Goal: Task Accomplishment & Management: Use online tool/utility

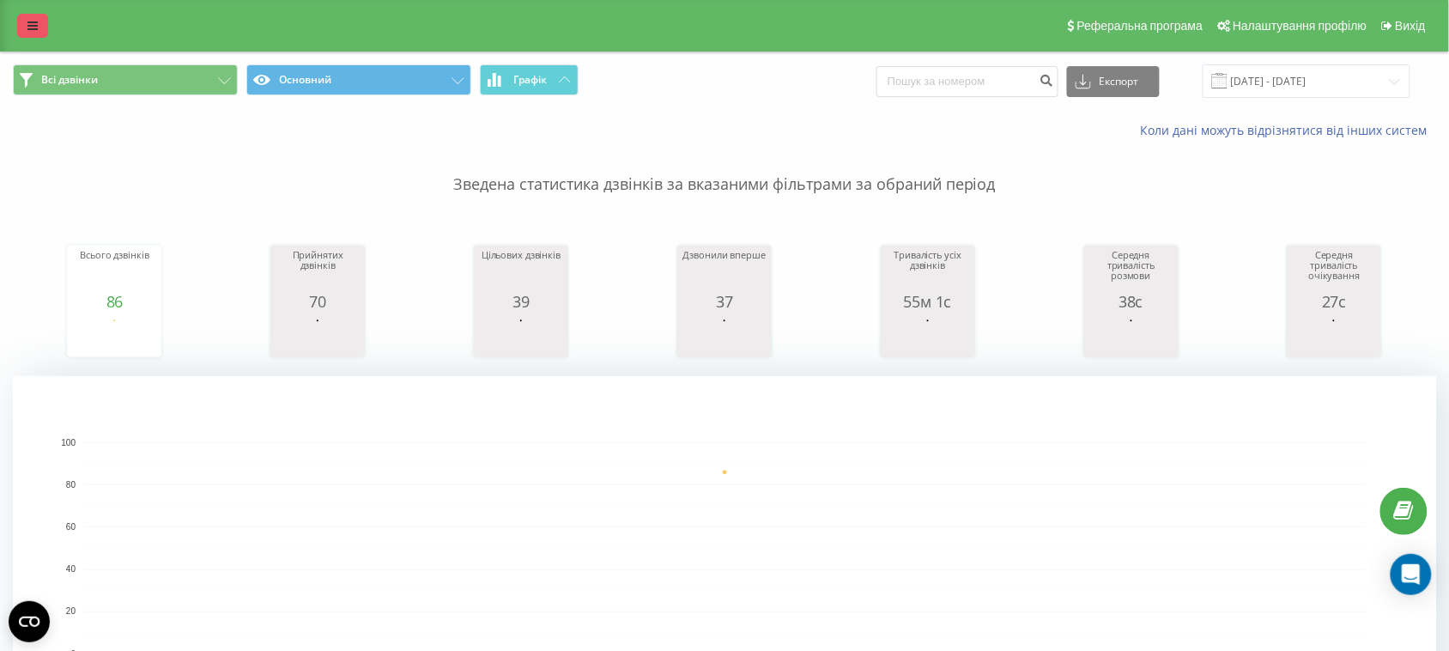
click at [40, 21] on link at bounding box center [32, 26] width 31 height 24
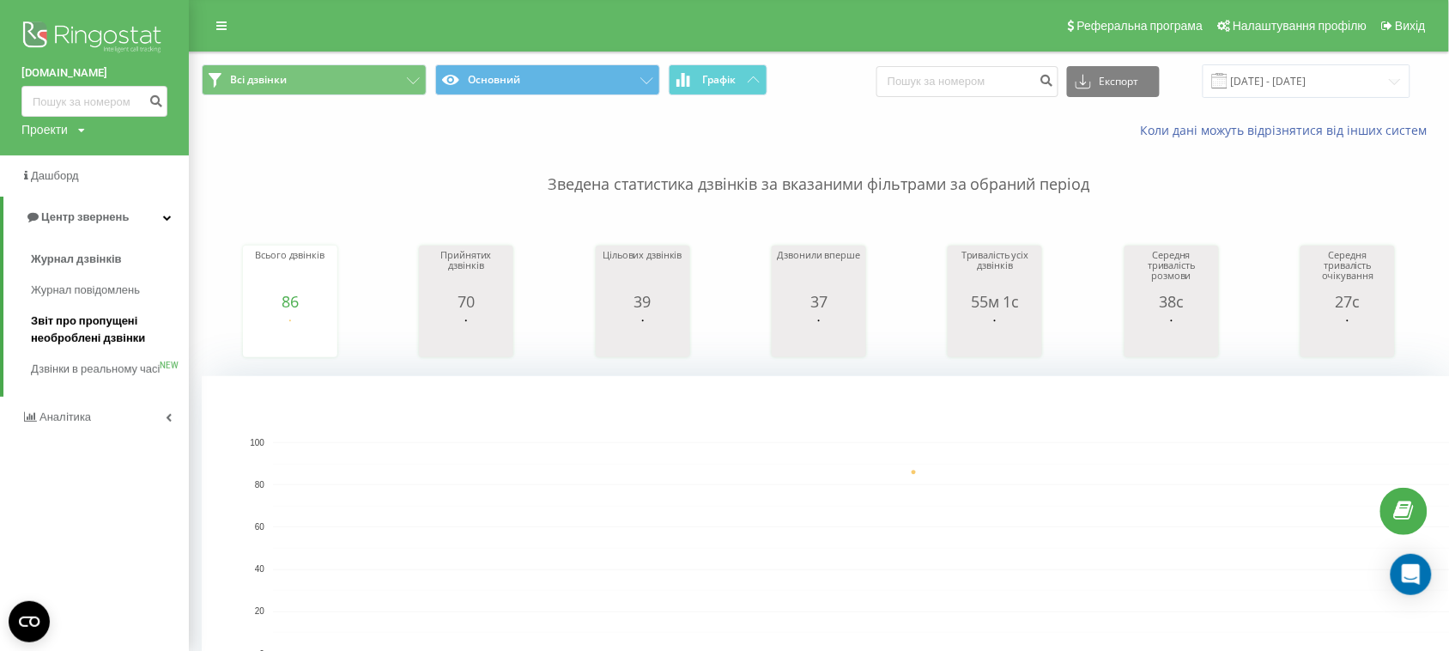
click at [100, 323] on span "Звіт про пропущені необроблені дзвінки" at bounding box center [105, 330] width 149 height 34
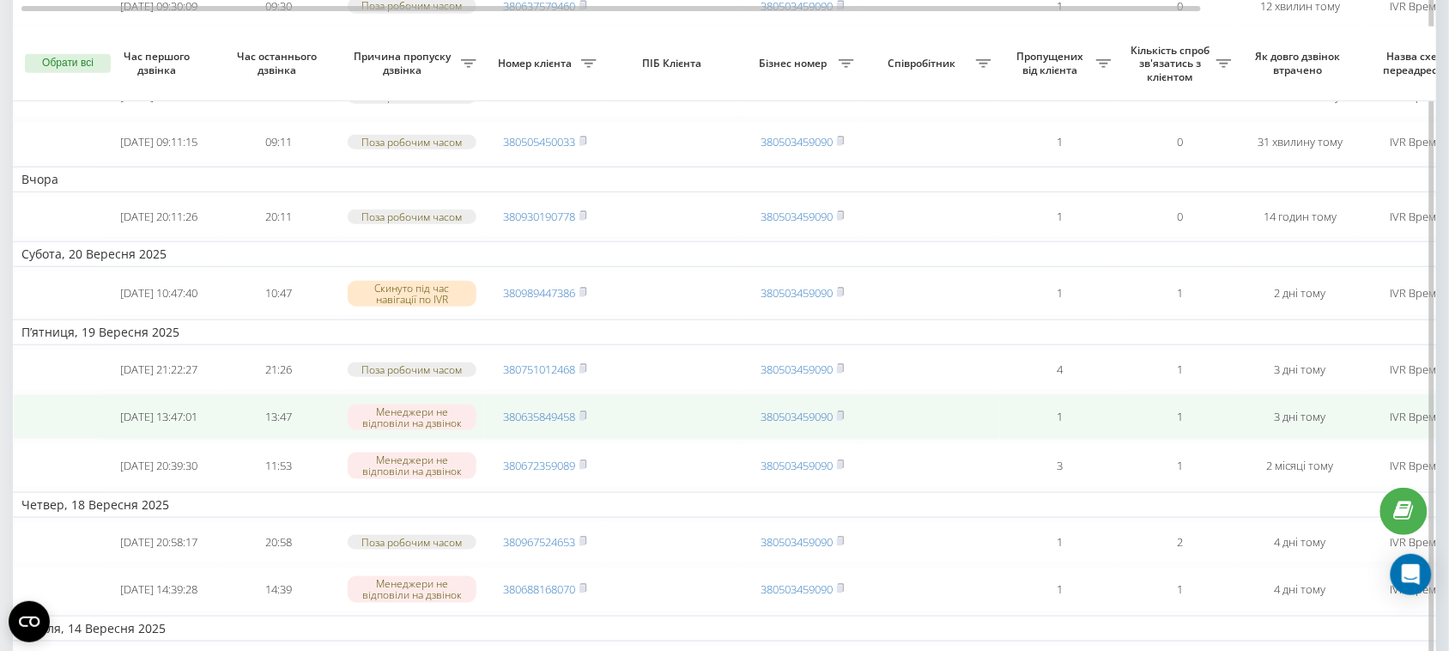
scroll to position [322, 0]
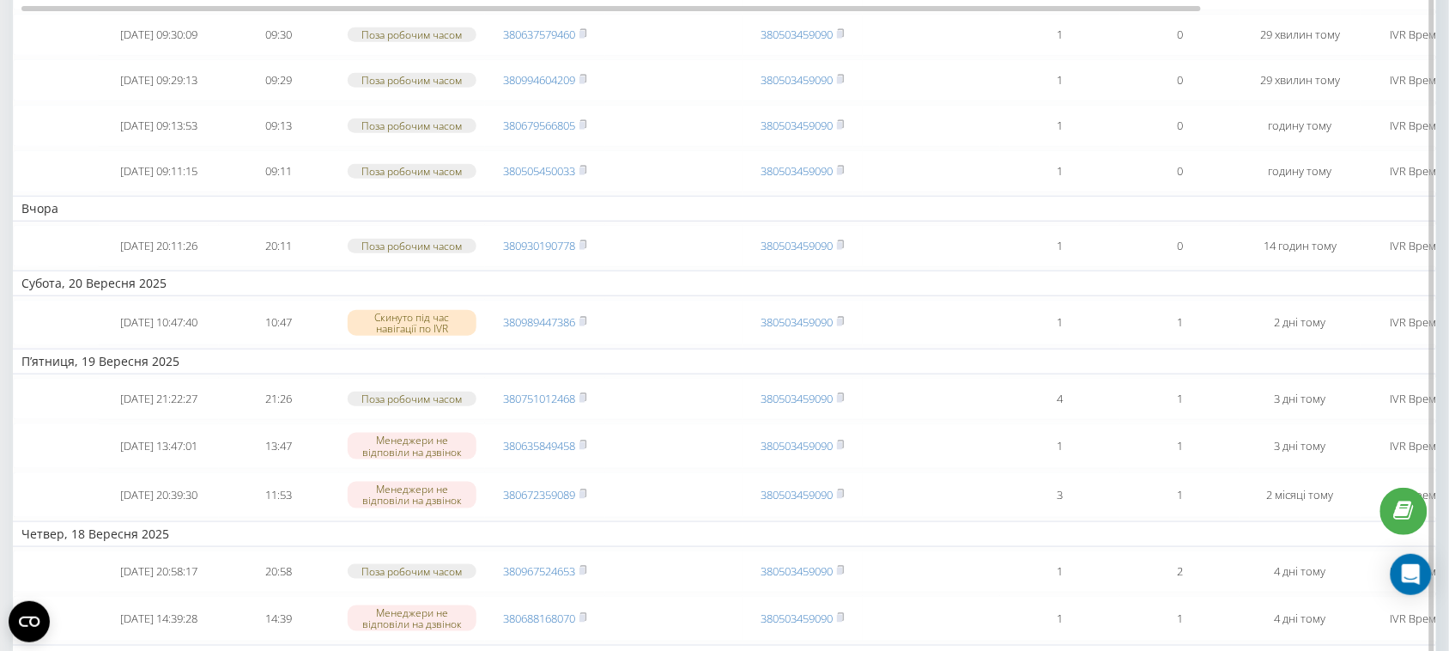
scroll to position [322, 0]
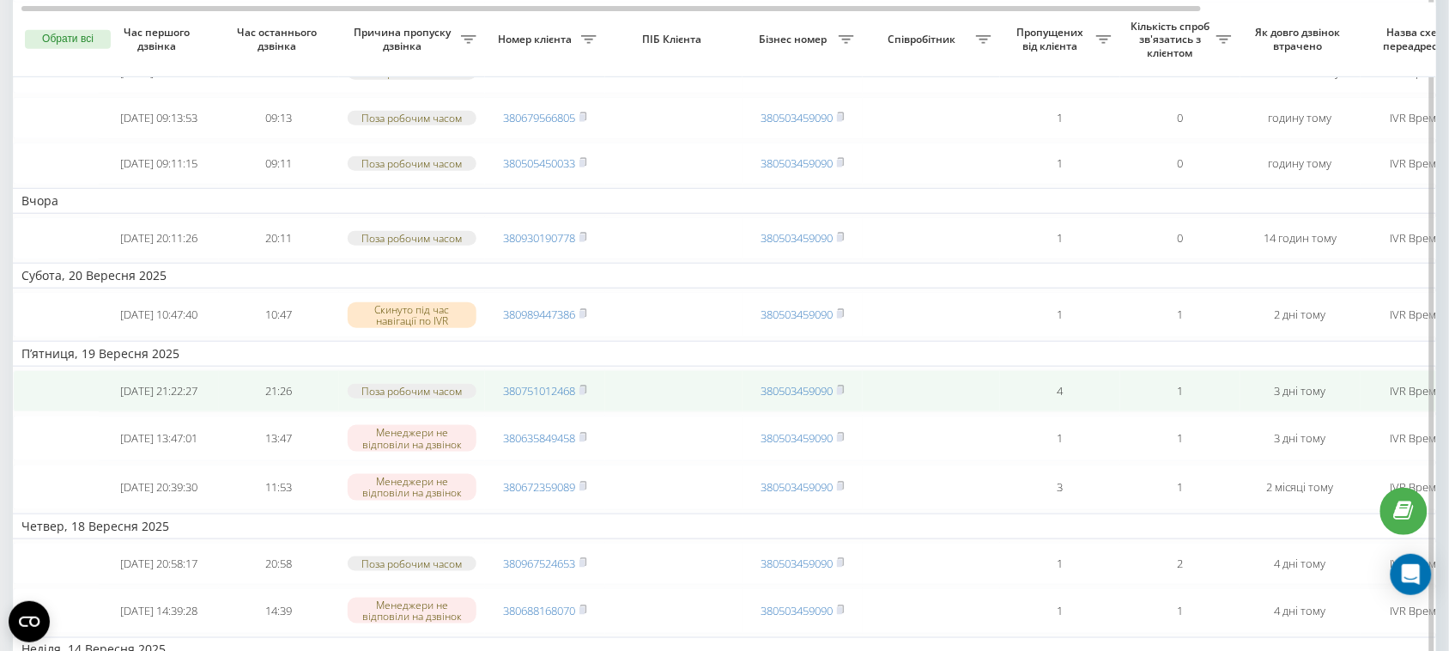
drag, startPoint x: 585, startPoint y: 342, endPoint x: 615, endPoint y: 524, distance: 184.5
click at [585, 242] on rect at bounding box center [582, 238] width 5 height 8
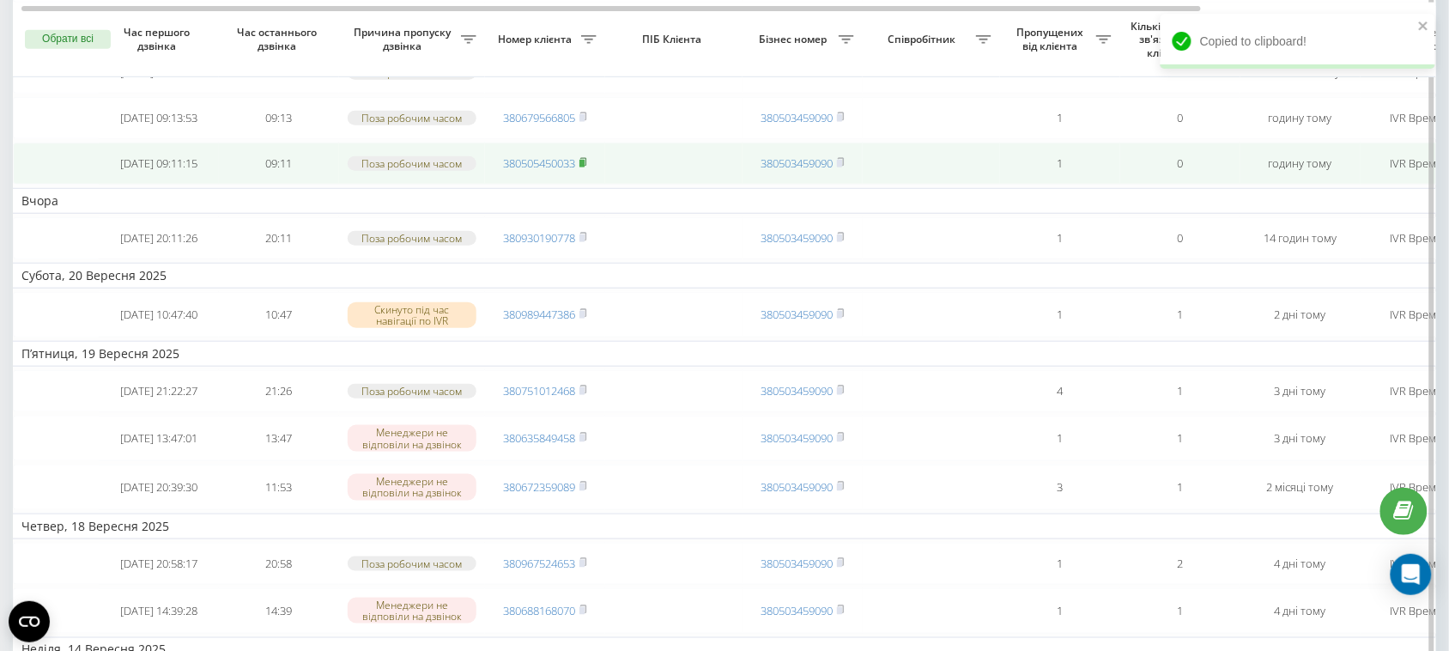
click at [586, 167] on icon at bounding box center [584, 162] width 8 height 10
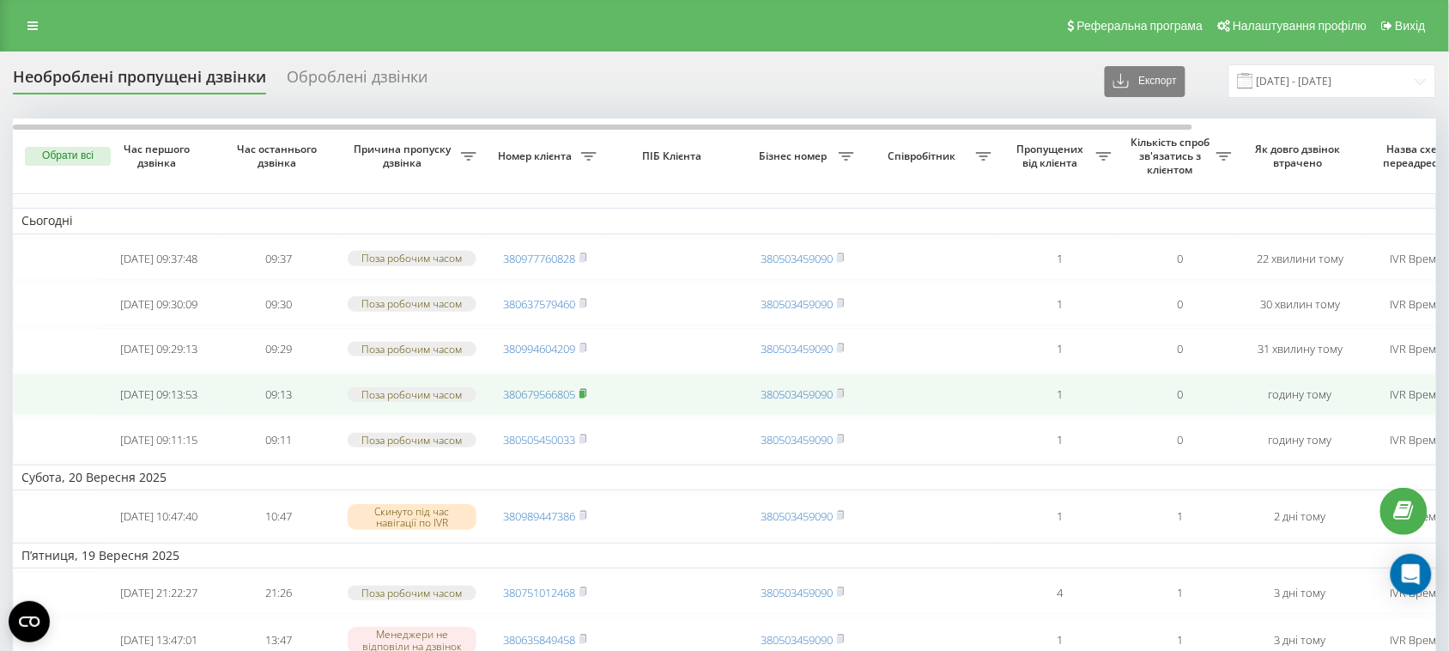
click at [585, 398] on icon at bounding box center [584, 393] width 8 height 10
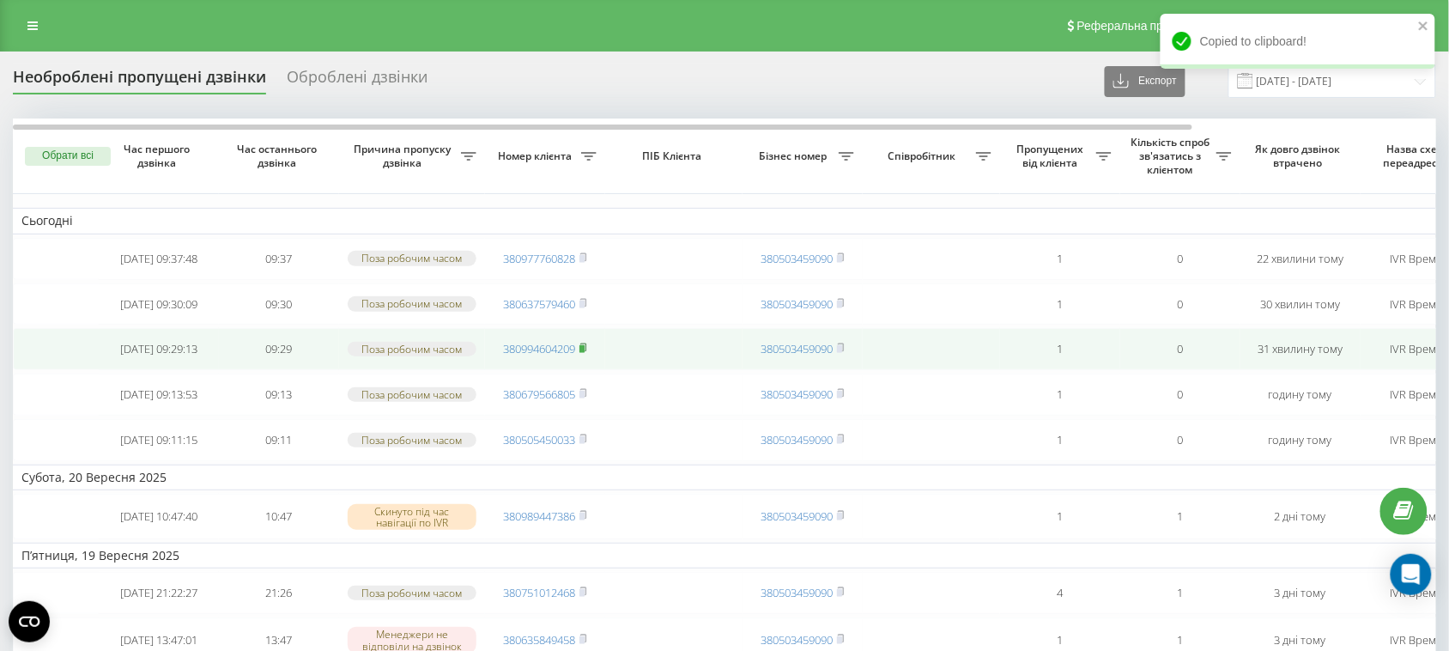
click at [586, 351] on icon at bounding box center [583, 347] width 6 height 8
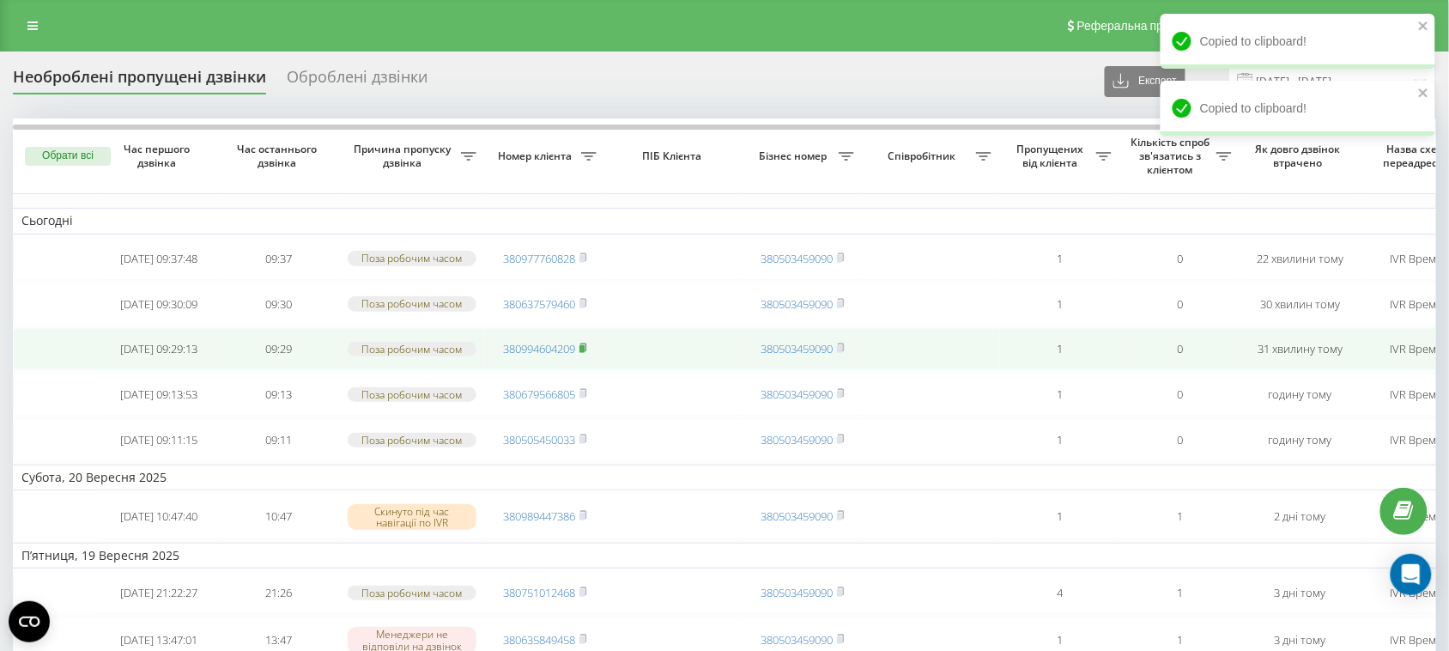
click at [585, 351] on icon at bounding box center [583, 347] width 6 height 8
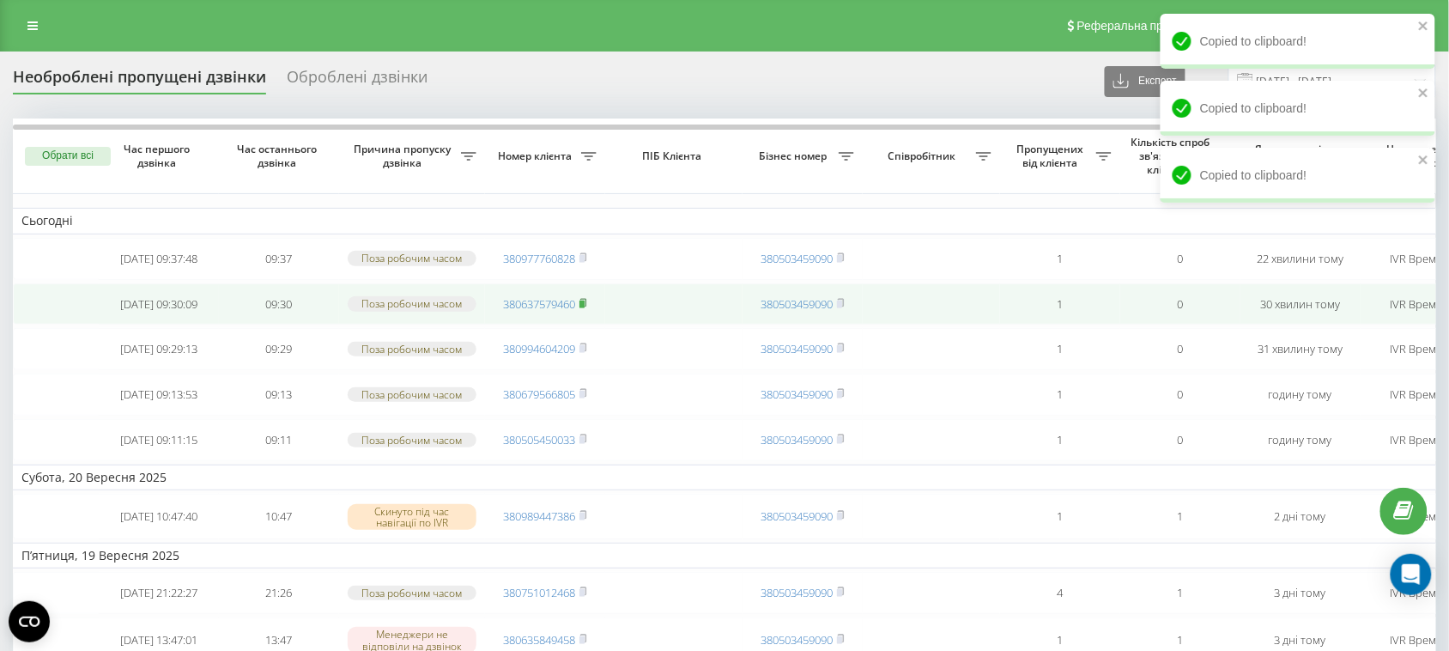
click at [585, 306] on icon at bounding box center [583, 302] width 6 height 8
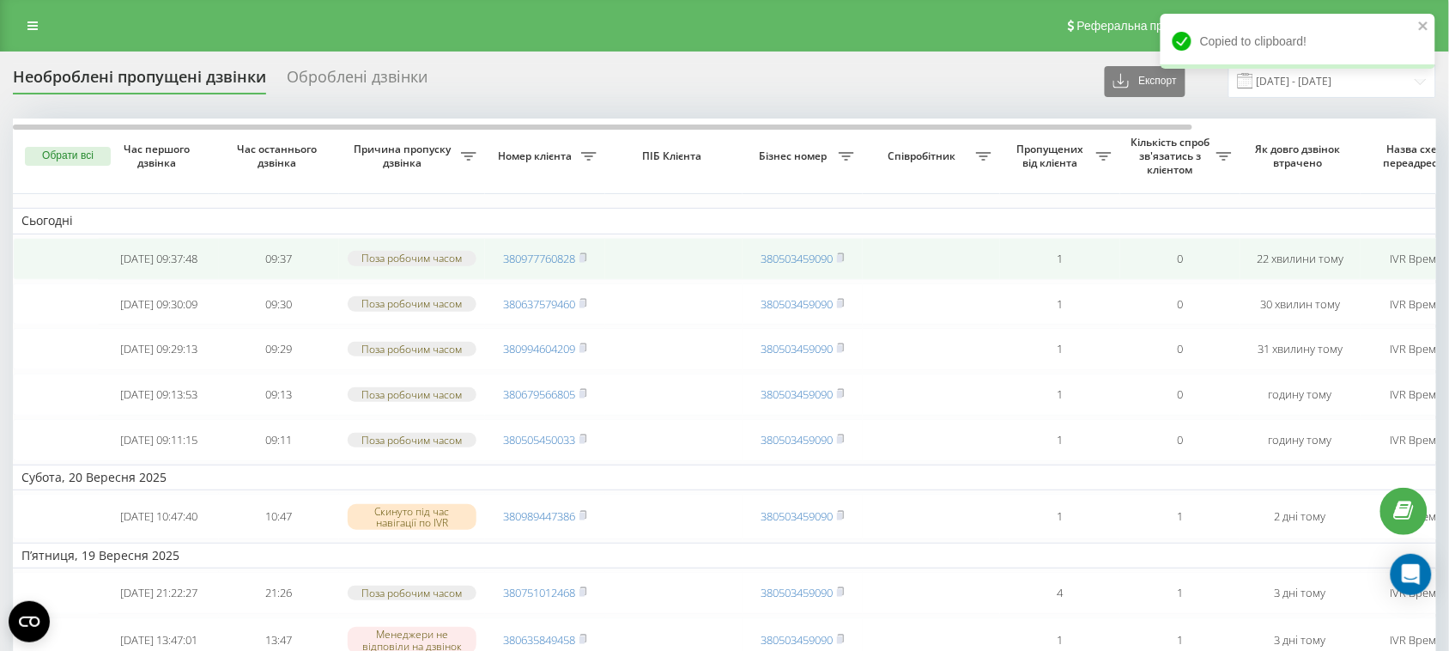
click at [582, 258] on td "380977760828" at bounding box center [545, 259] width 120 height 42
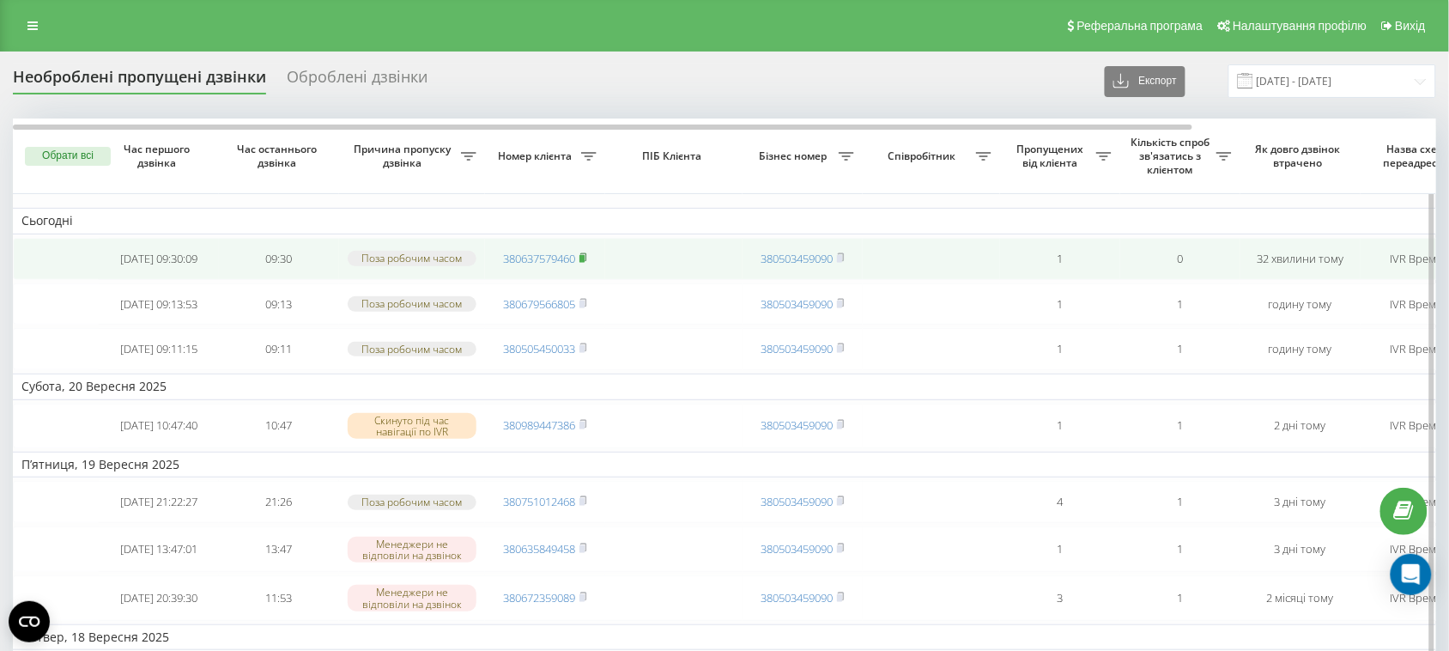
click at [584, 263] on icon at bounding box center [584, 257] width 8 height 10
